Goal: Task Accomplishment & Management: Use online tool/utility

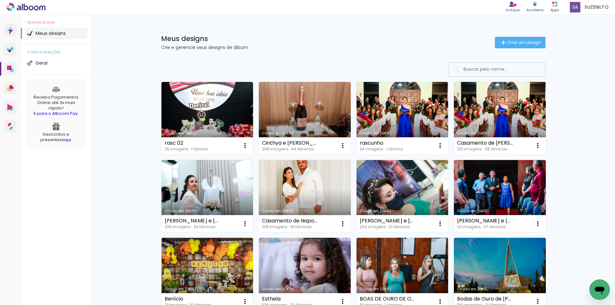
click at [322, 186] on link "Criado em [DATE]" at bounding box center [305, 196] width 92 height 72
click at [554, 8] on div "Apps" at bounding box center [555, 9] width 9 height 5
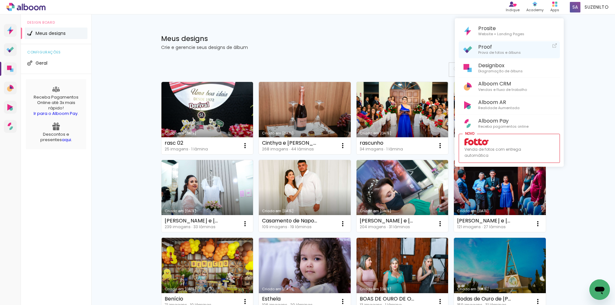
click at [479, 48] on span "Proof" at bounding box center [499, 47] width 43 height 6
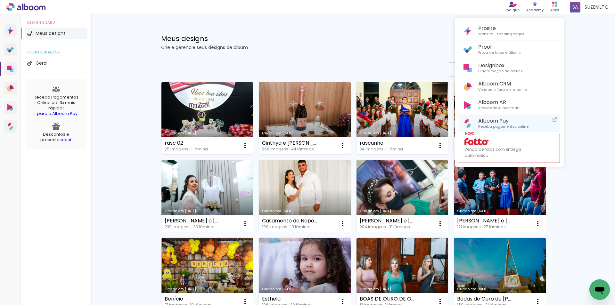
click at [495, 123] on span "Alboom Pay" at bounding box center [503, 121] width 50 height 6
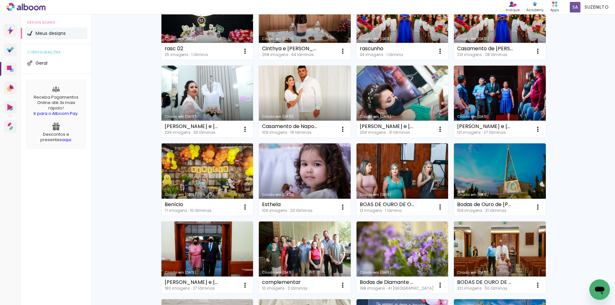
scroll to position [160, 0]
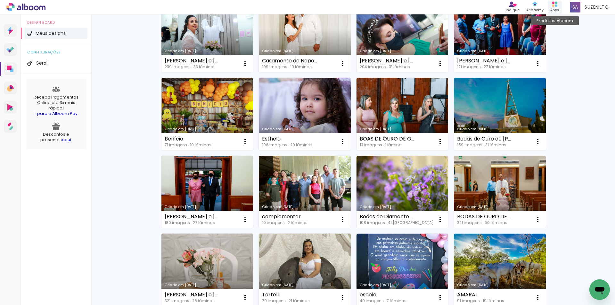
click at [558, 3] on icon at bounding box center [554, 4] width 5 height 5
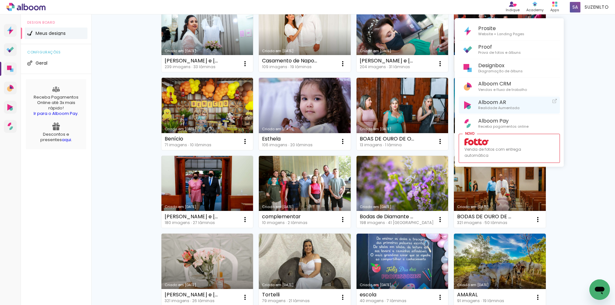
click at [490, 105] on span "Alboom AR" at bounding box center [498, 102] width 41 height 6
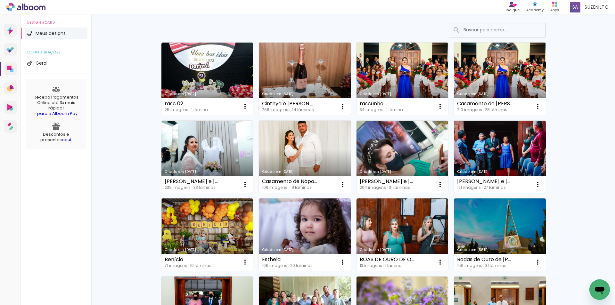
scroll to position [128, 0]
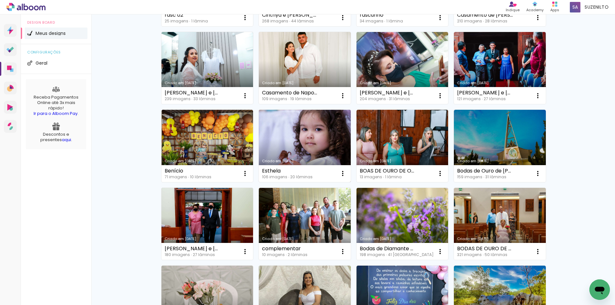
click at [300, 137] on link "Criado em [DATE]" at bounding box center [305, 146] width 92 height 72
